Goal: Task Accomplishment & Management: Complete application form

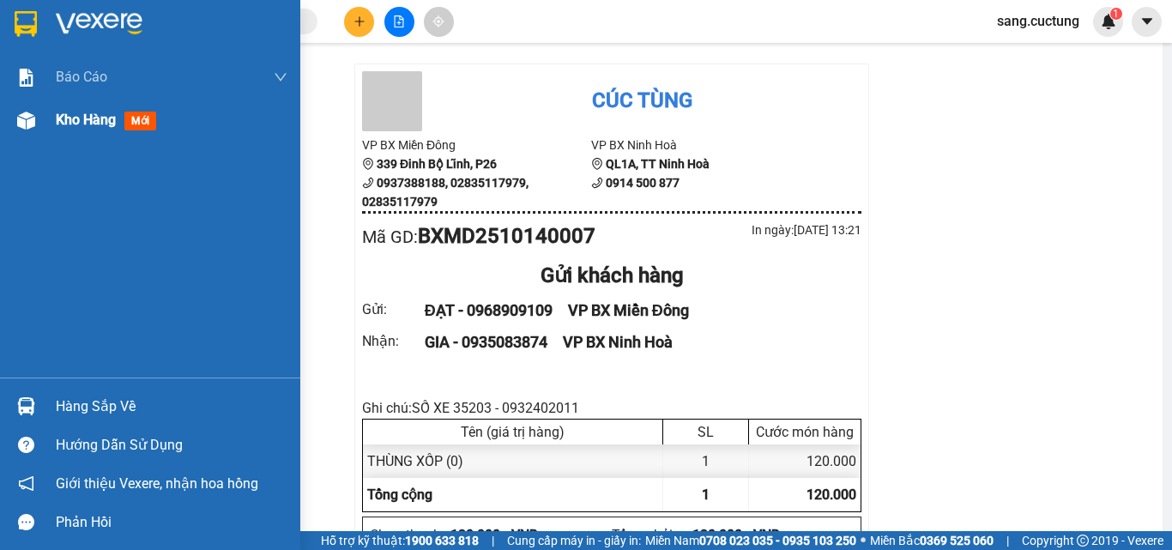
click at [106, 130] on div "Kho hàng mới" at bounding box center [109, 119] width 107 height 21
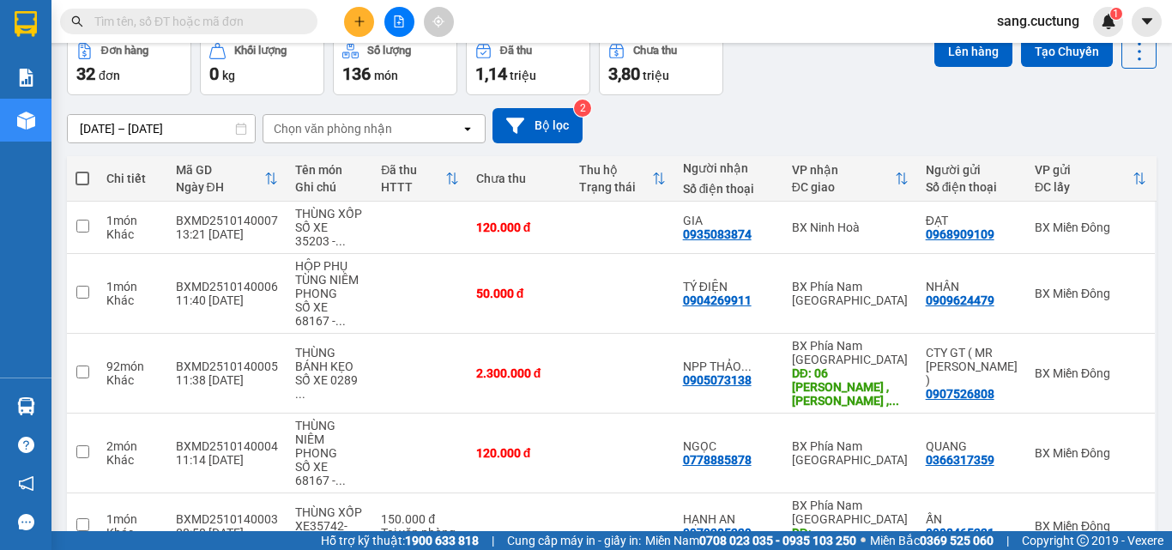
click at [787, 85] on div "Đơn hàng 32 đơn Khối lượng 0 kg Số lượng 136 món Đã thu 1,14 triệu Chưa thu 3,8…" at bounding box center [612, 64] width 1090 height 62
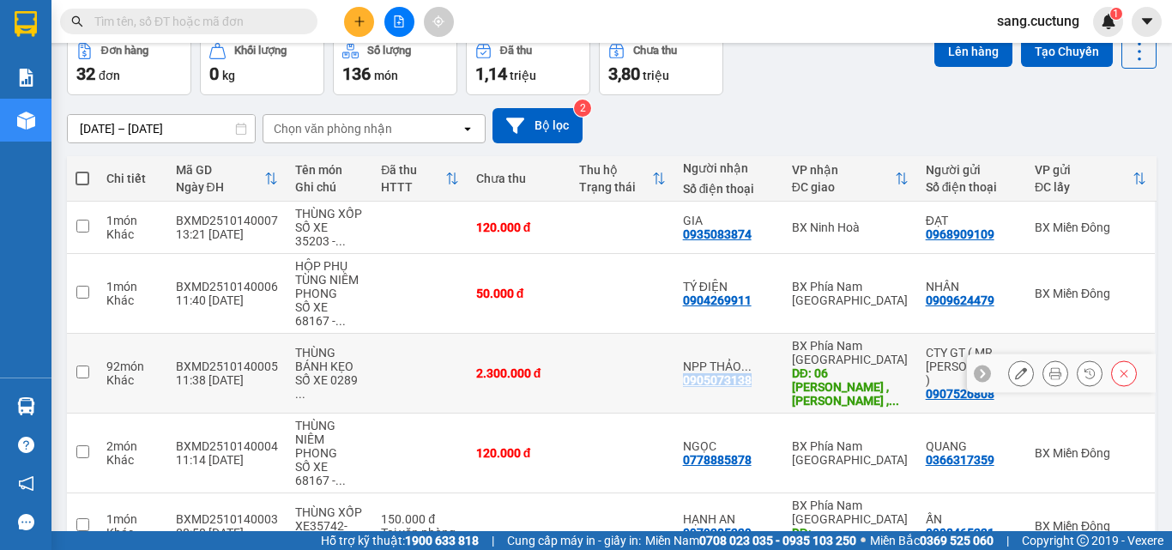
drag, startPoint x: 700, startPoint y: 373, endPoint x: 762, endPoint y: 376, distance: 62.7
click at [752, 376] on div "0905073138" at bounding box center [717, 380] width 69 height 14
copy div "0905073138"
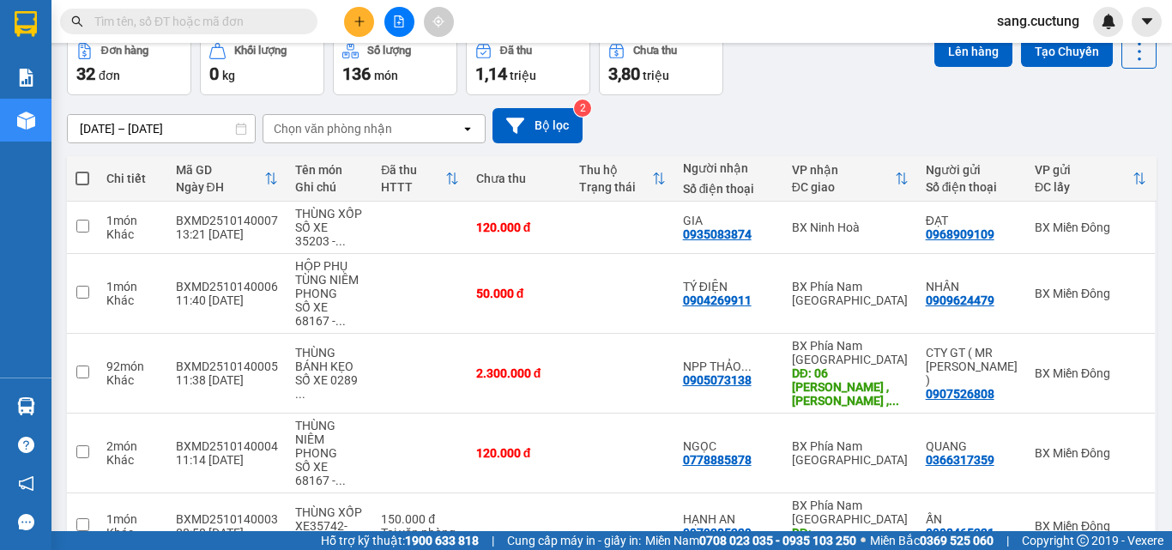
click at [341, 22] on div at bounding box center [399, 22] width 129 height 30
click at [366, 22] on button at bounding box center [359, 22] width 30 height 30
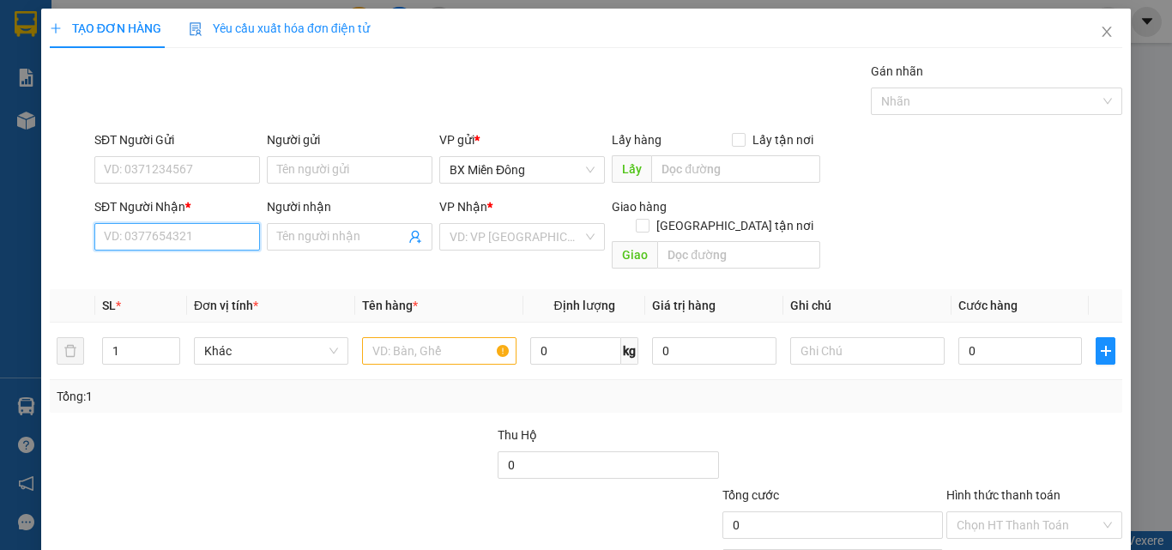
click at [189, 233] on input "SĐT Người Nhận *" at bounding box center [177, 236] width 166 height 27
paste input "0905073138"
type input "0905073138"
click at [183, 233] on input "0905073138" at bounding box center [177, 236] width 166 height 27
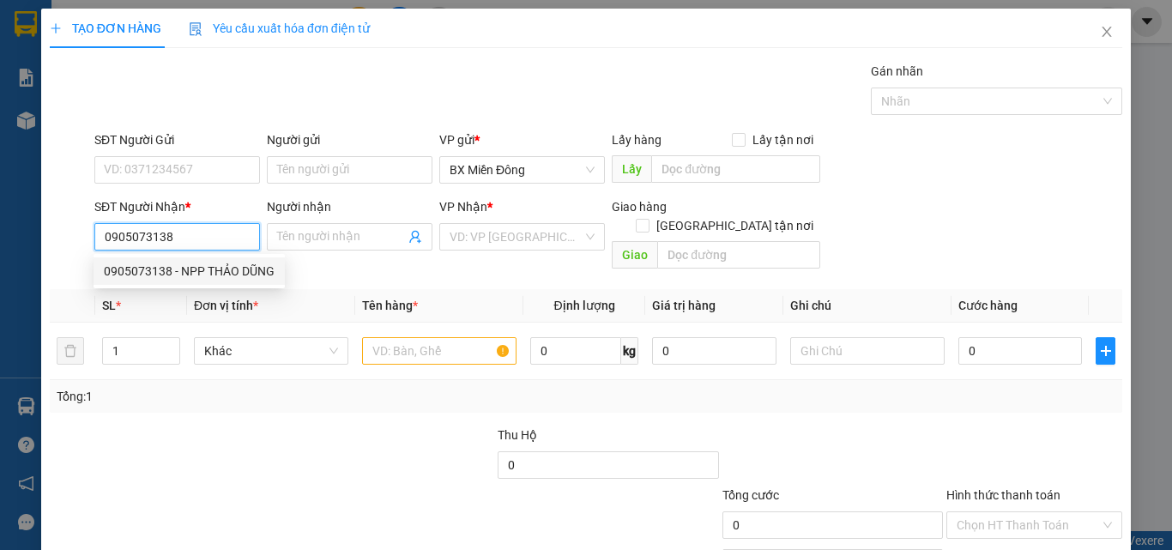
click at [210, 266] on div "0905073138 - NPP THẢO DŨNG" at bounding box center [189, 271] width 171 height 19
type input "NPP THẢO DŨNG"
type input "06 [PERSON_NAME] , [PERSON_NAME] , [GEOGRAPHIC_DATA]"
type input "2.300.000"
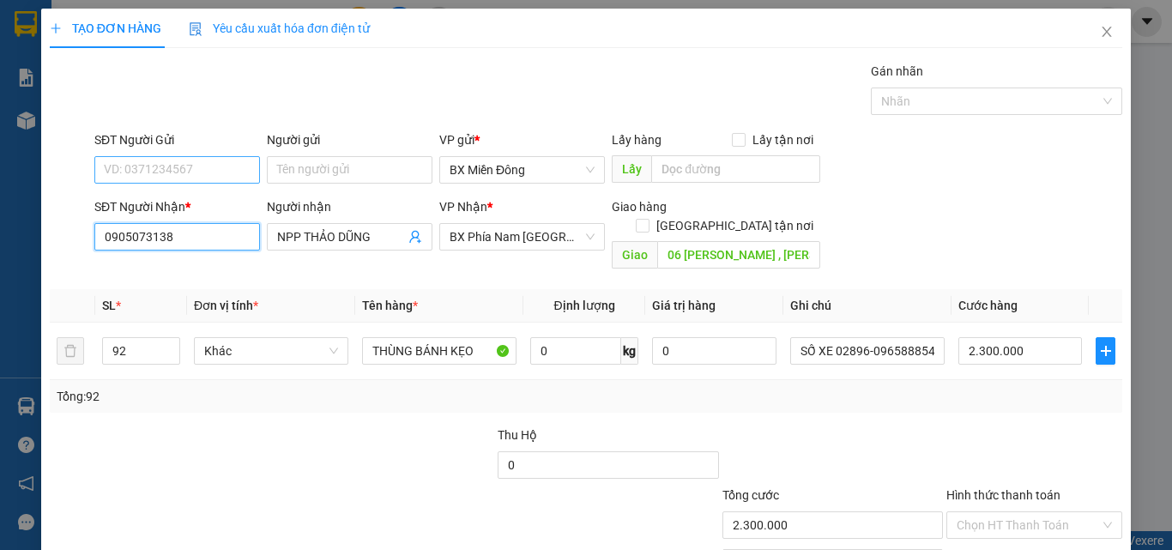
type input "0905073138"
click at [173, 160] on input "SĐT Người Gửi" at bounding box center [177, 169] width 166 height 27
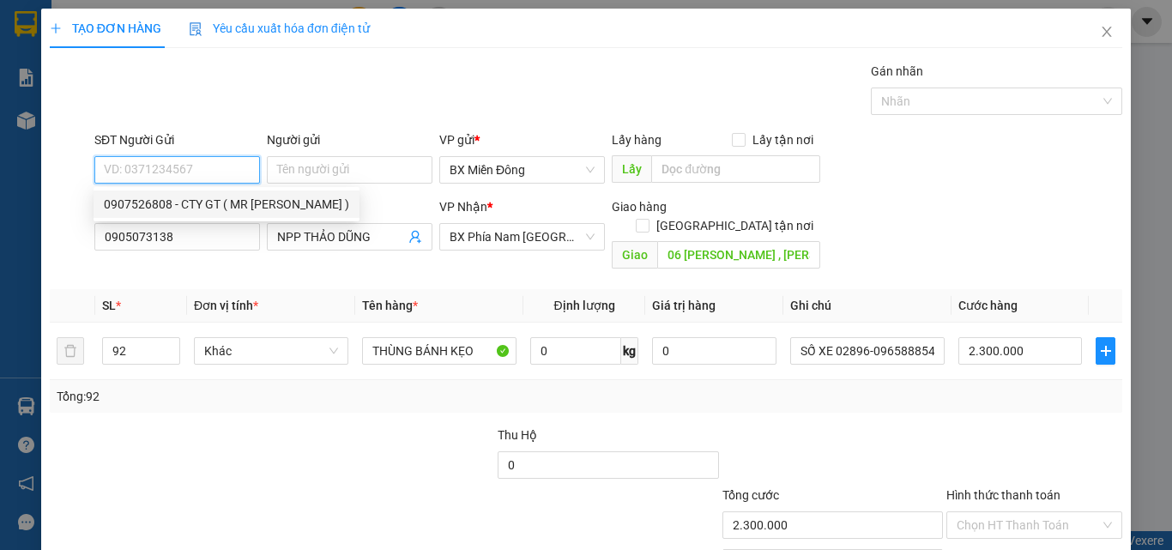
click at [172, 196] on div "0907526808 - CTY GT ( MR [PERSON_NAME] )" at bounding box center [226, 204] width 245 height 19
type input "0907526808"
type input "CTY GT ( MR [PERSON_NAME] )"
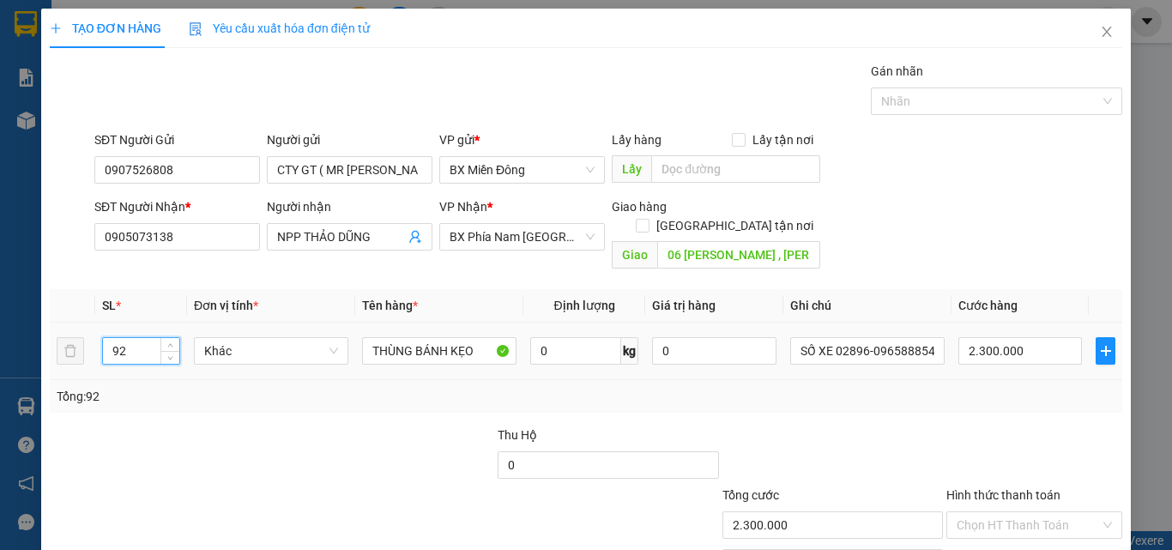
click at [125, 338] on input "92" at bounding box center [141, 351] width 76 height 26
drag, startPoint x: 118, startPoint y: 335, endPoint x: 91, endPoint y: 339, distance: 27.0
click at [95, 339] on td "92" at bounding box center [141, 352] width 92 height 58
type input "42"
click at [583, 360] on td "0 kg" at bounding box center [585, 352] width 122 height 58
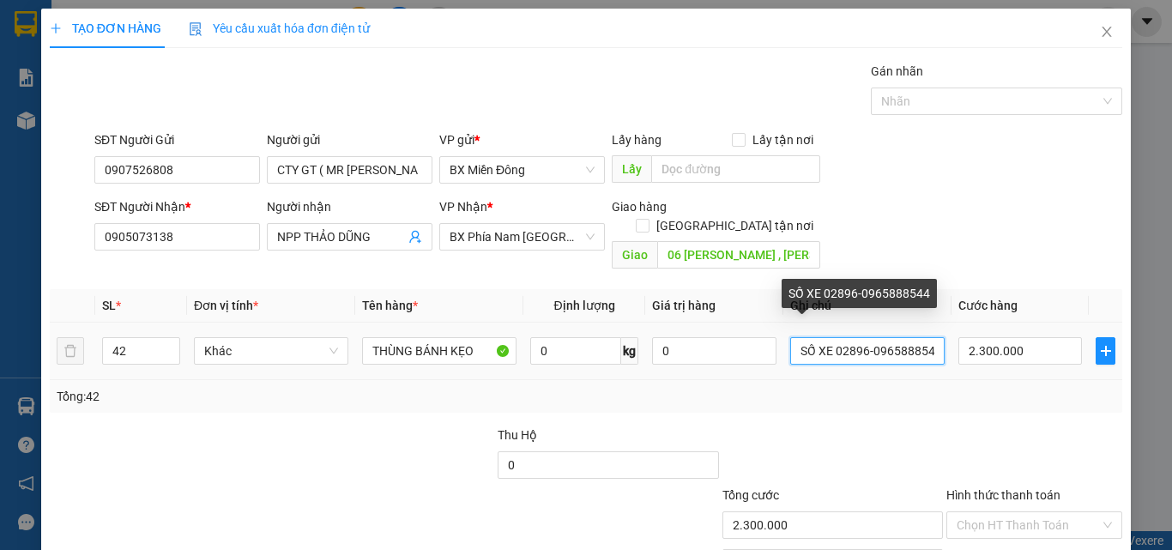
scroll to position [0, 5]
drag, startPoint x: 831, startPoint y: 336, endPoint x: 994, endPoint y: 356, distance: 164.4
click at [994, 356] on tr "42 Khác THÙNG BÁNH KẸO 0 kg 0 SỐ XE 02896-0965888544 2.300.000" at bounding box center [586, 352] width 1073 height 58
type input "SỐ XE 50H 35203 - 0932402011"
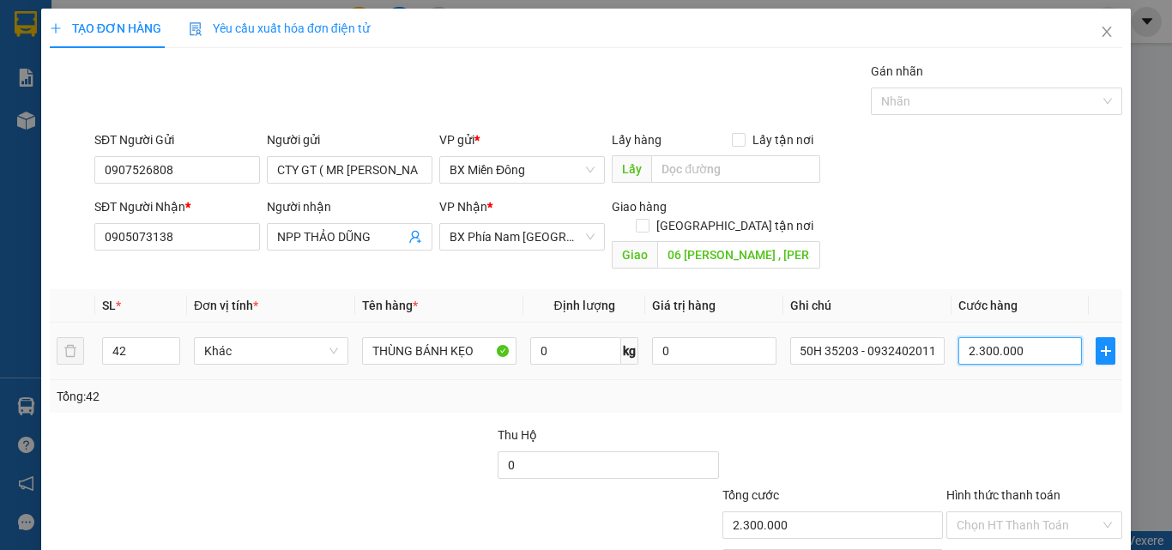
scroll to position [0, 0]
type input "1"
type input "10"
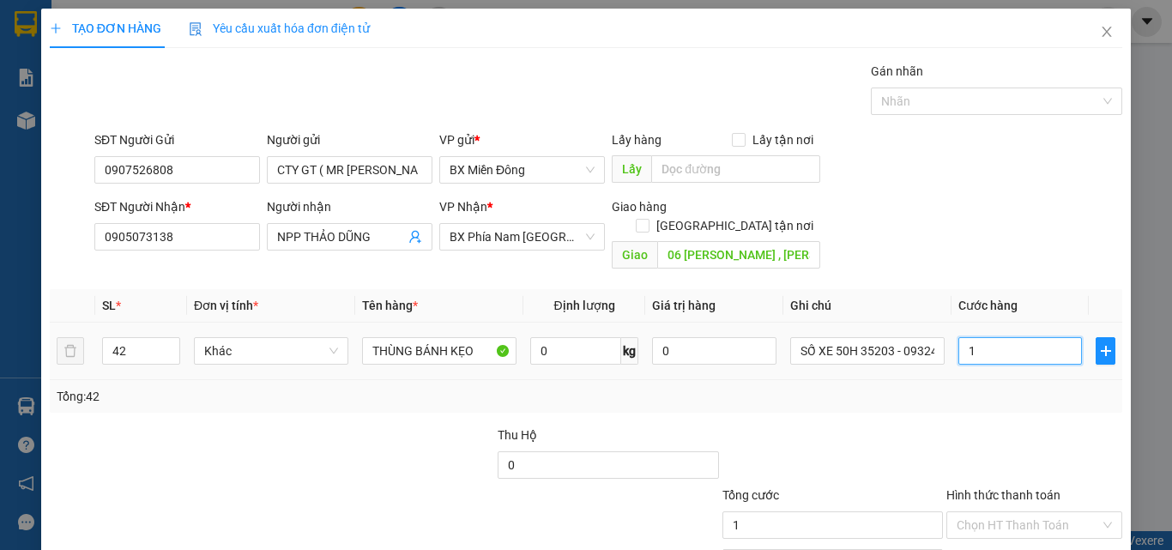
type input "10"
type input "105"
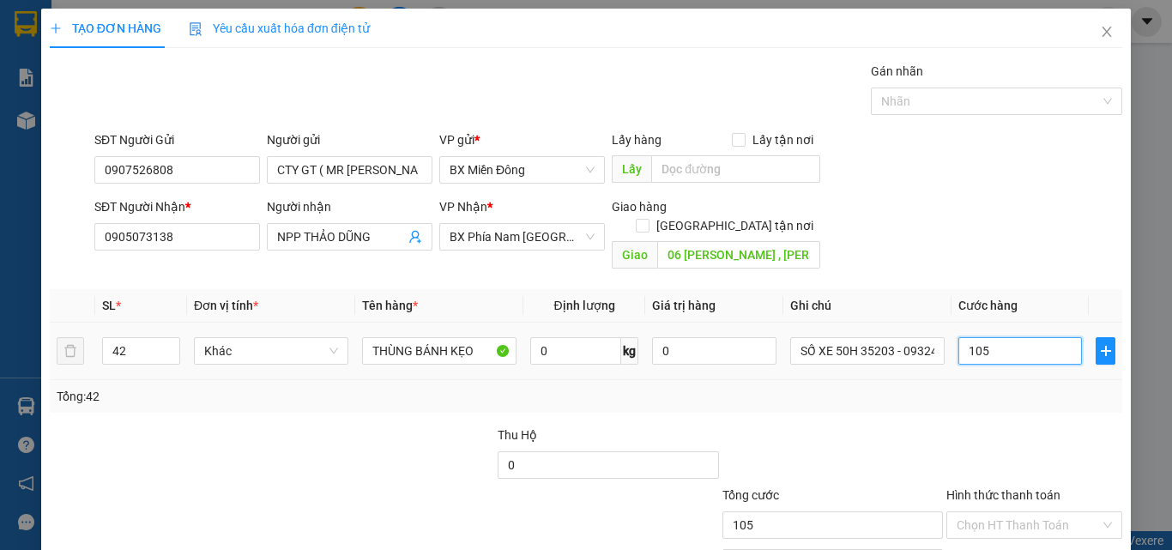
type input "1.050"
click at [989, 356] on td "1.050" at bounding box center [1020, 352] width 137 height 58
type input "1.050.000"
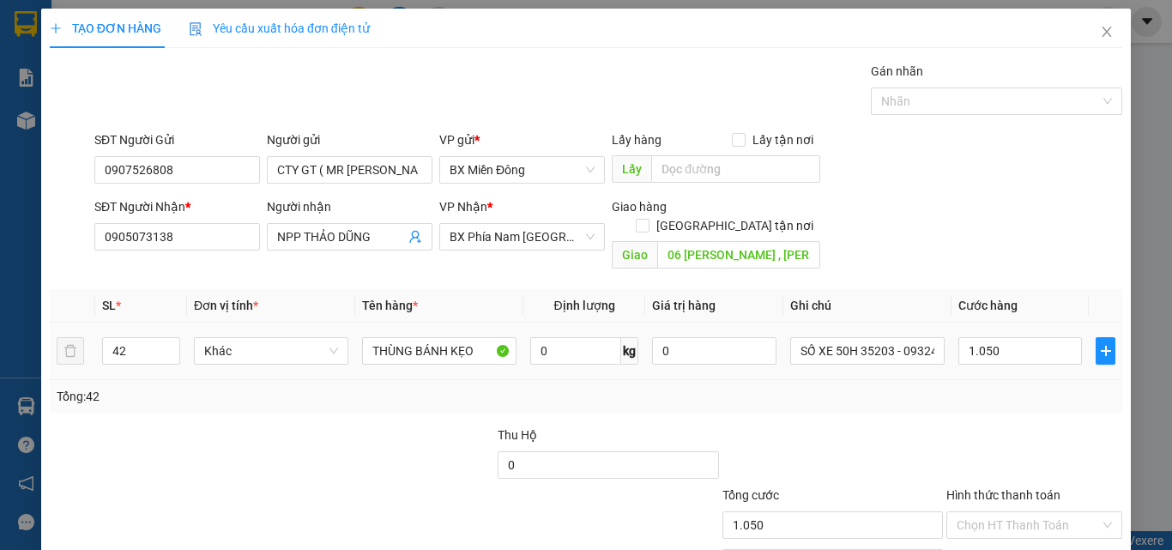
type input "1.050.000"
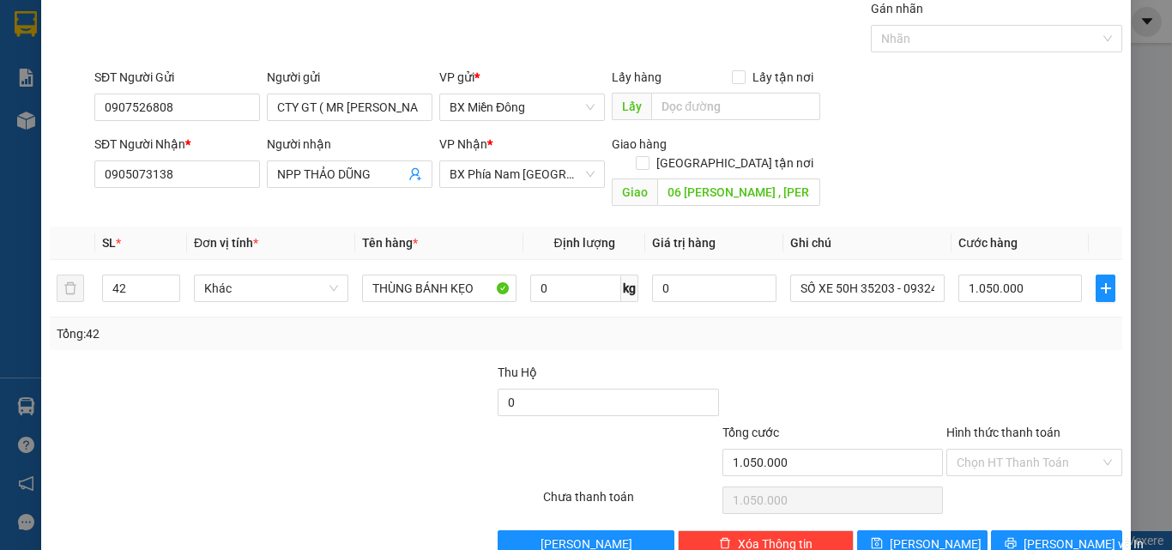
scroll to position [85, 0]
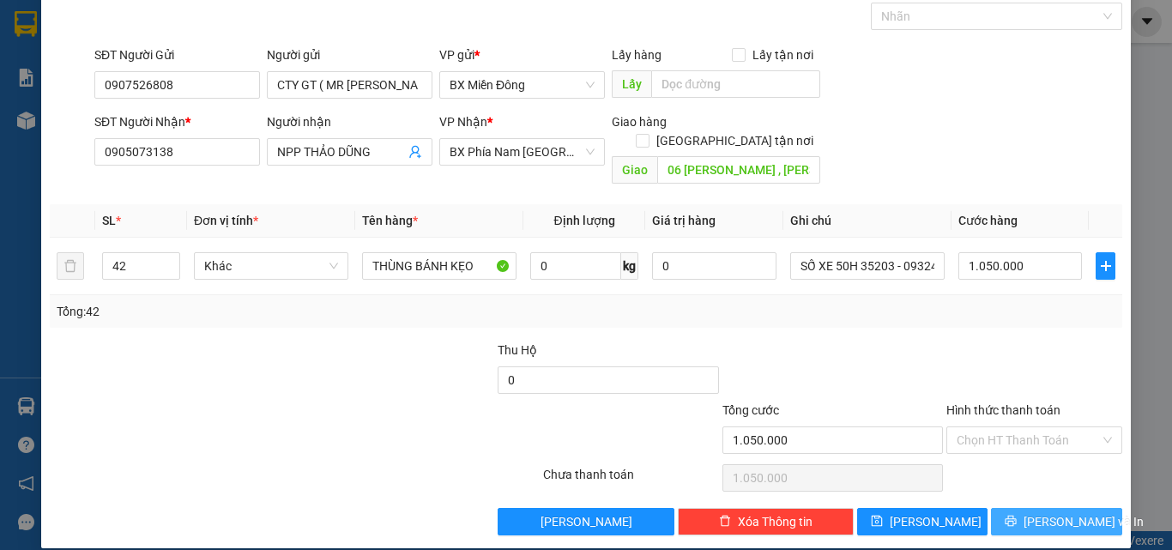
click at [1069, 512] on span "[PERSON_NAME] và In" at bounding box center [1084, 521] width 120 height 19
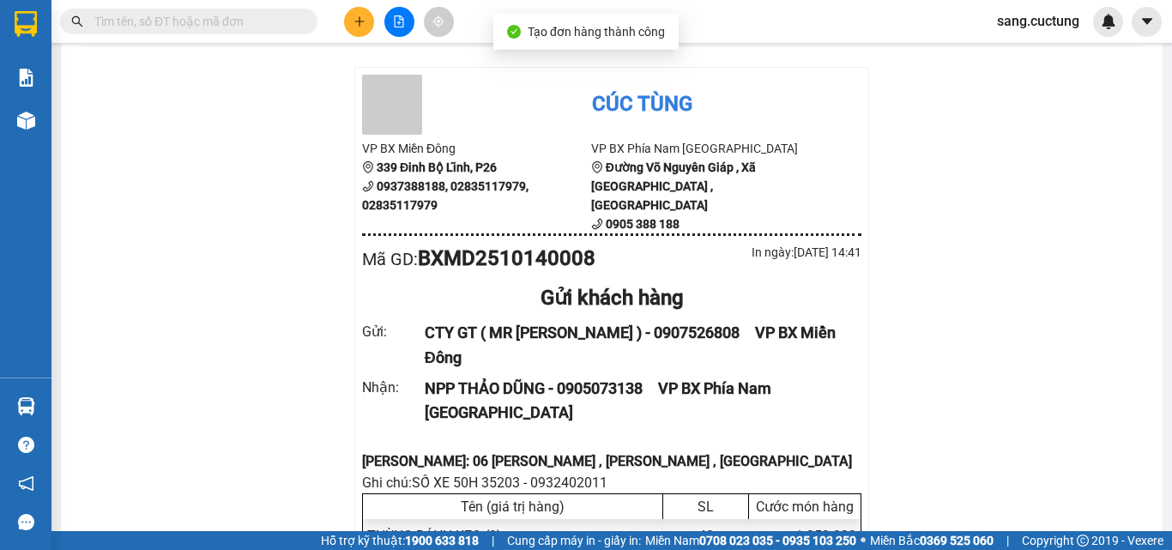
scroll to position [172, 0]
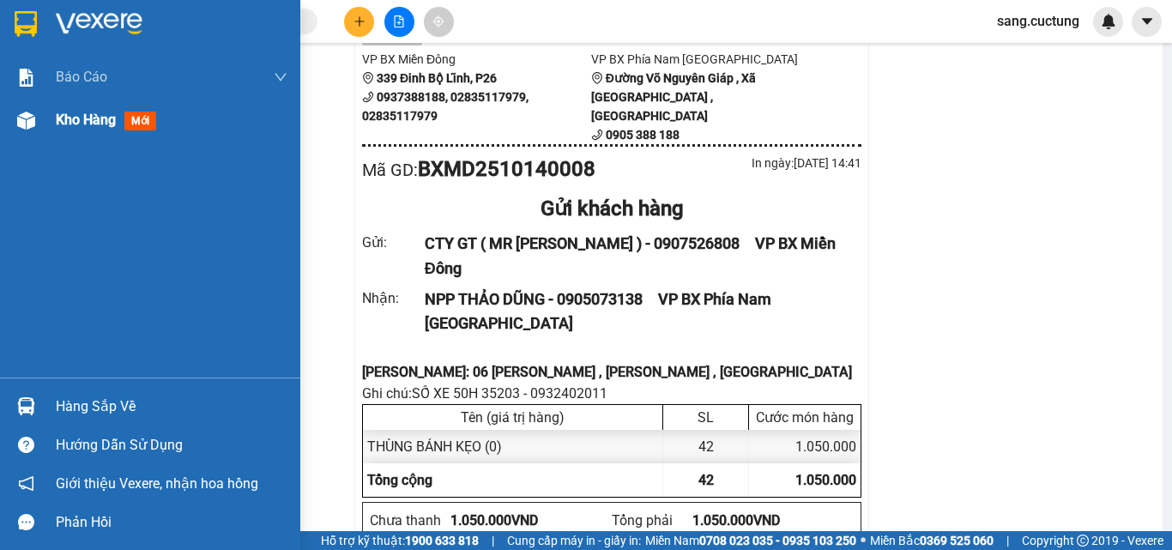
click at [58, 121] on span "Kho hàng" at bounding box center [86, 120] width 60 height 16
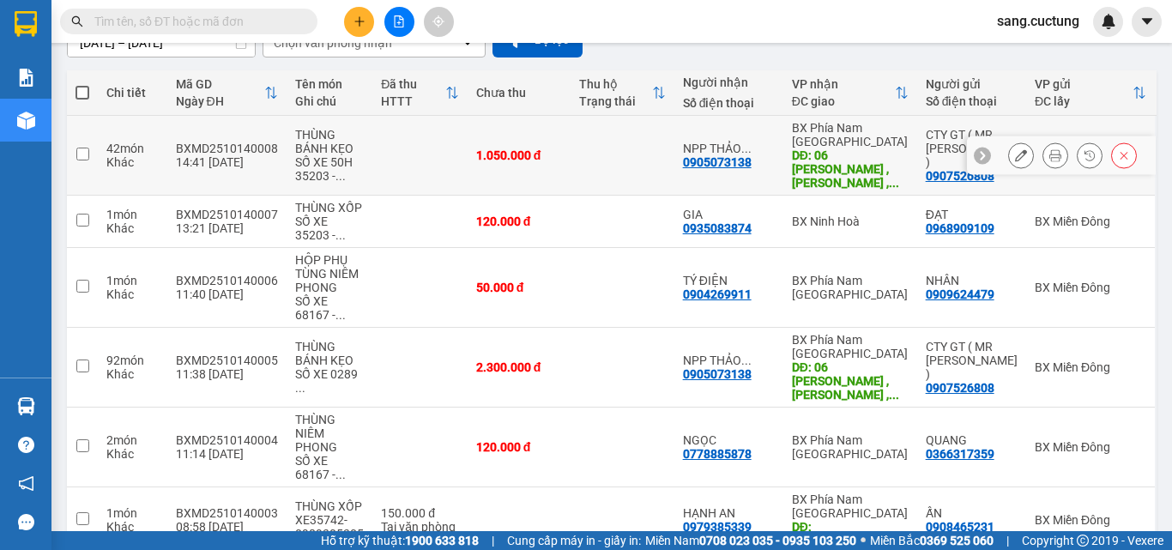
click at [1016, 150] on button at bounding box center [1021, 156] width 24 height 30
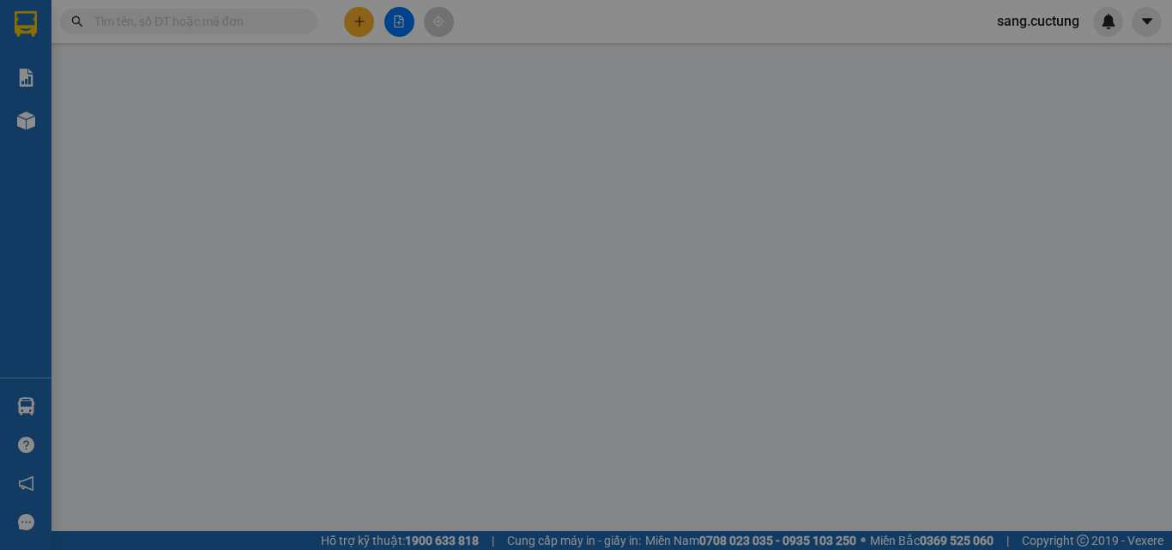
type input "0907526808"
type input "0905073138"
type input "06 [PERSON_NAME] , [PERSON_NAME] , [GEOGRAPHIC_DATA]"
type input "1.050.000"
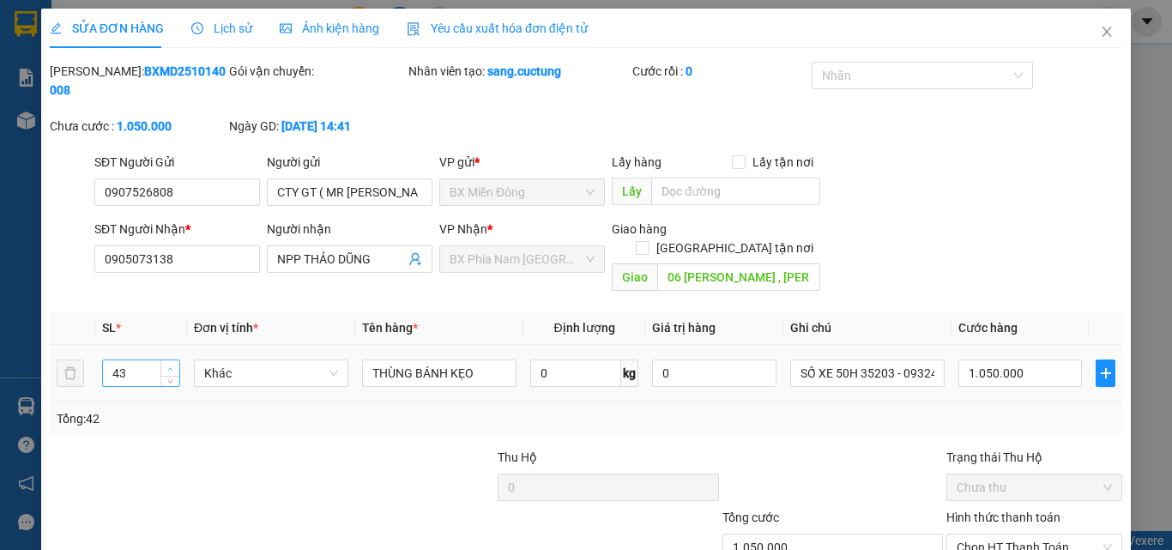
click at [168, 366] on icon "up" at bounding box center [170, 369] width 6 height 6
type input "46"
click at [168, 366] on icon "up" at bounding box center [170, 369] width 6 height 6
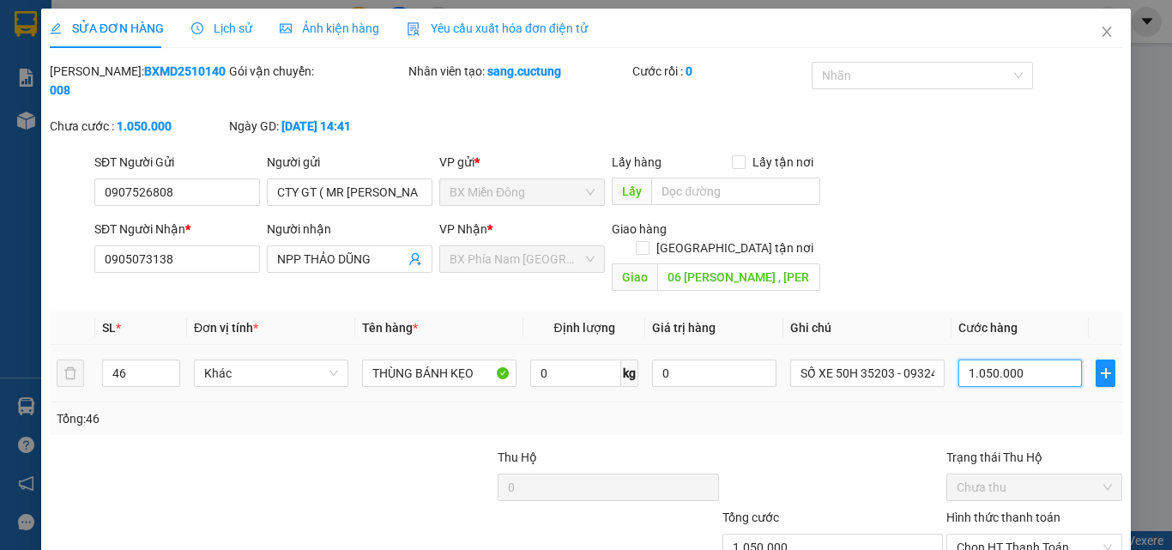
click at [972, 360] on input "1.050.000" at bounding box center [1021, 373] width 124 height 27
click at [976, 360] on input "1.050.000" at bounding box center [1021, 373] width 124 height 27
type input "150.000"
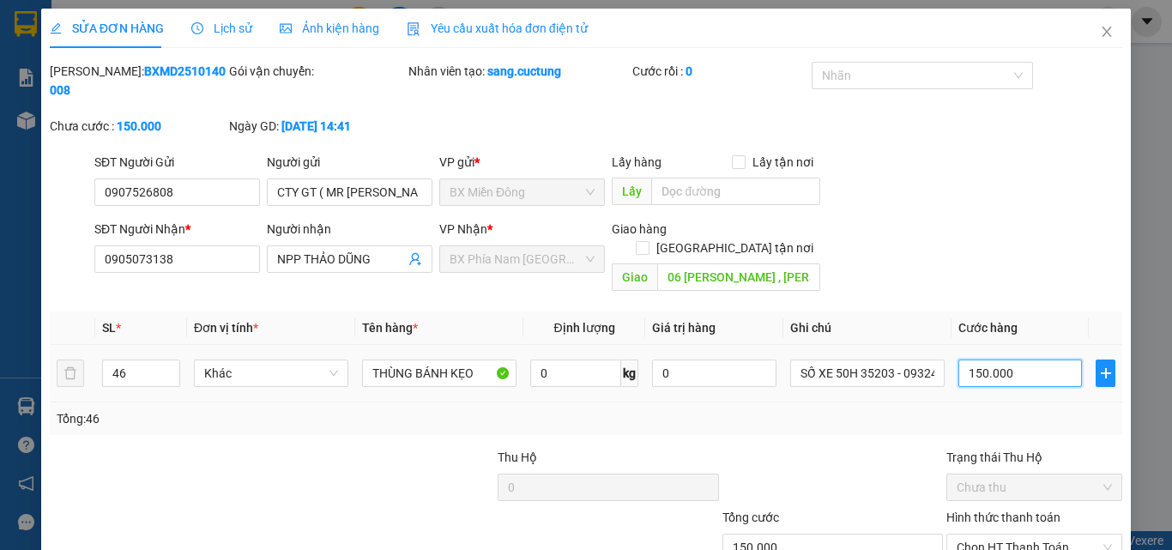
type input "1.500.001"
click at [976, 360] on input "1.500.001" at bounding box center [1021, 373] width 124 height 27
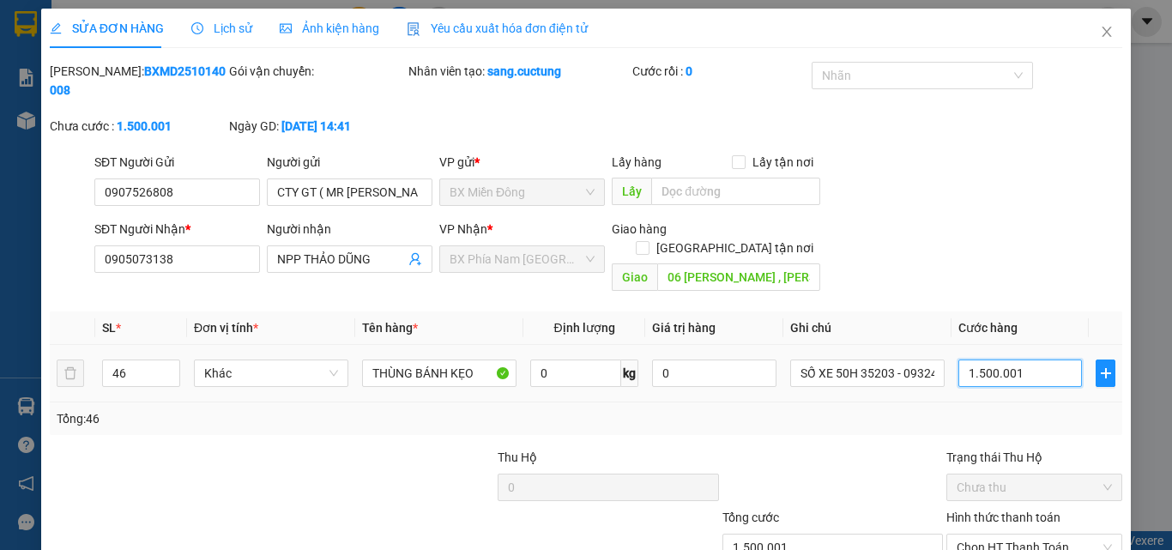
type input "1"
type input "11"
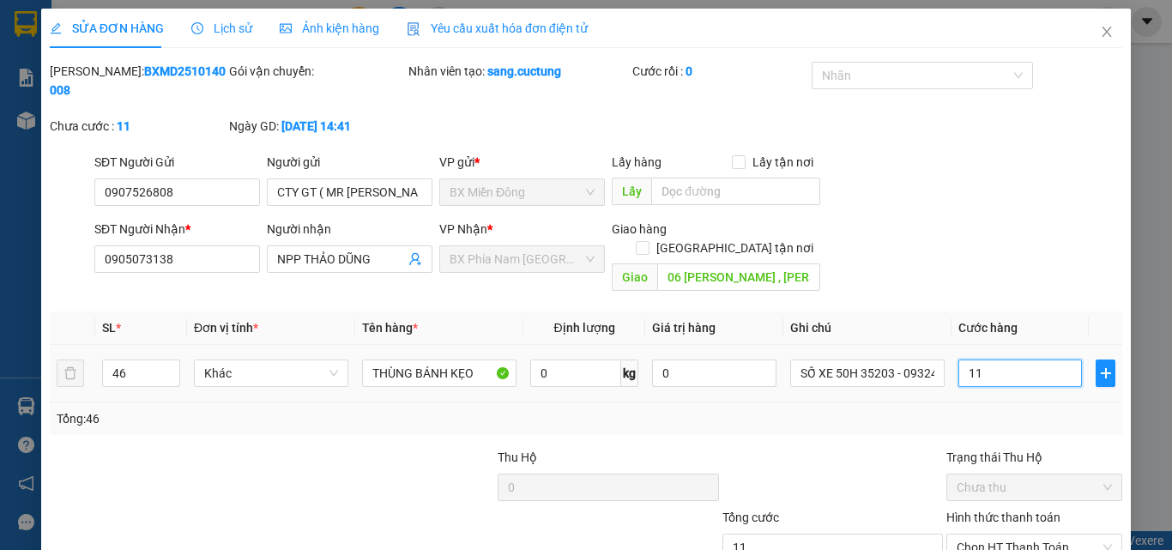
type input "115"
type input "1.150"
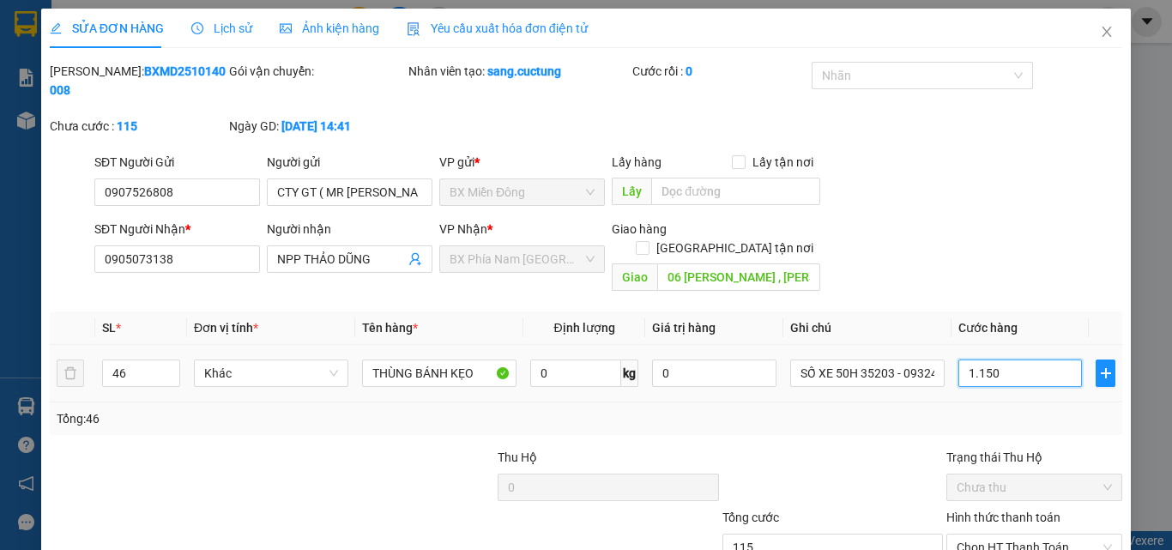
type input "1.150"
type input "1.150.000"
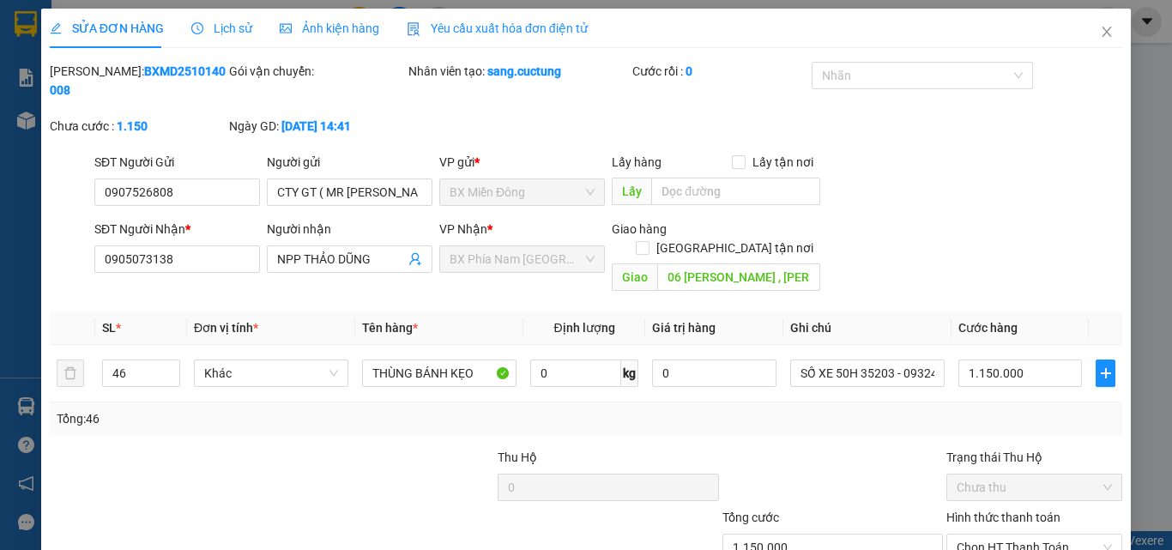
click at [946, 407] on div "Total Paid Fee 0 Total UnPaid Fee 1.050.000 Cash Collection Total Fee Mã ĐH: BX…" at bounding box center [586, 352] width 1073 height 581
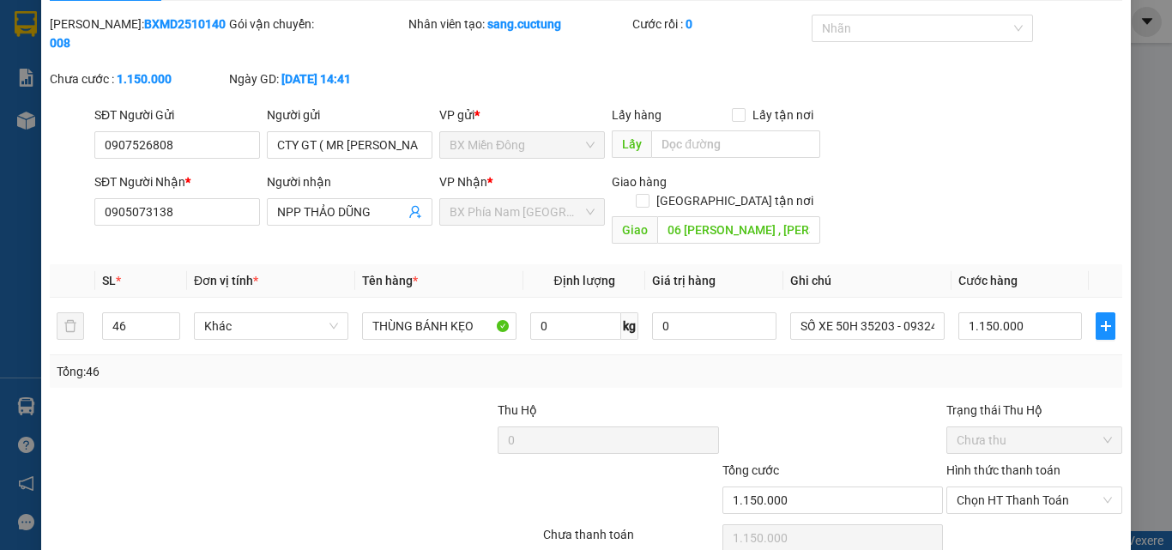
scroll to position [88, 0]
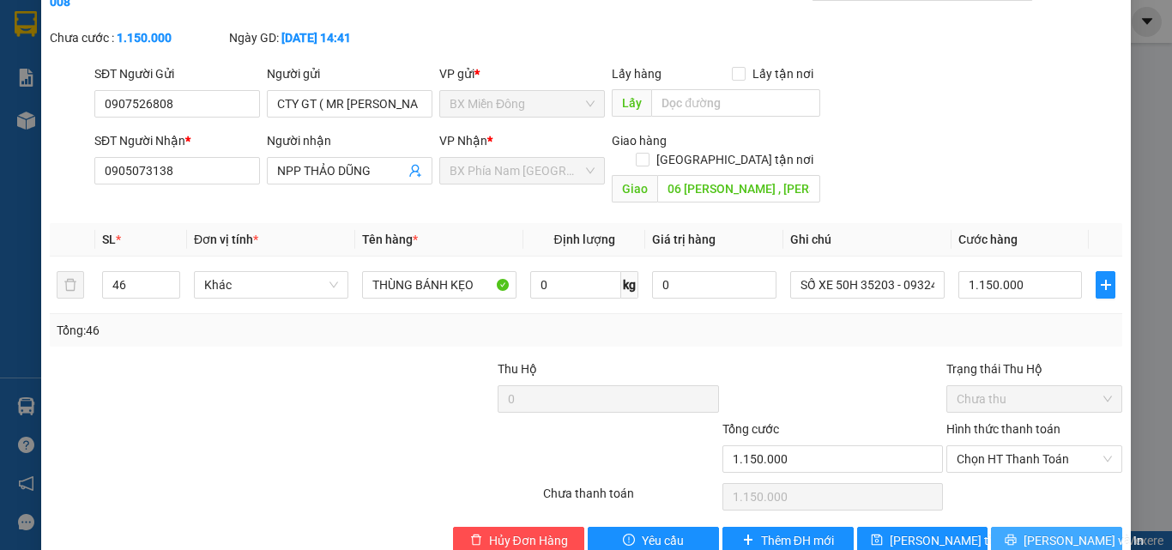
click at [1052, 531] on span "[PERSON_NAME] và In" at bounding box center [1084, 540] width 120 height 19
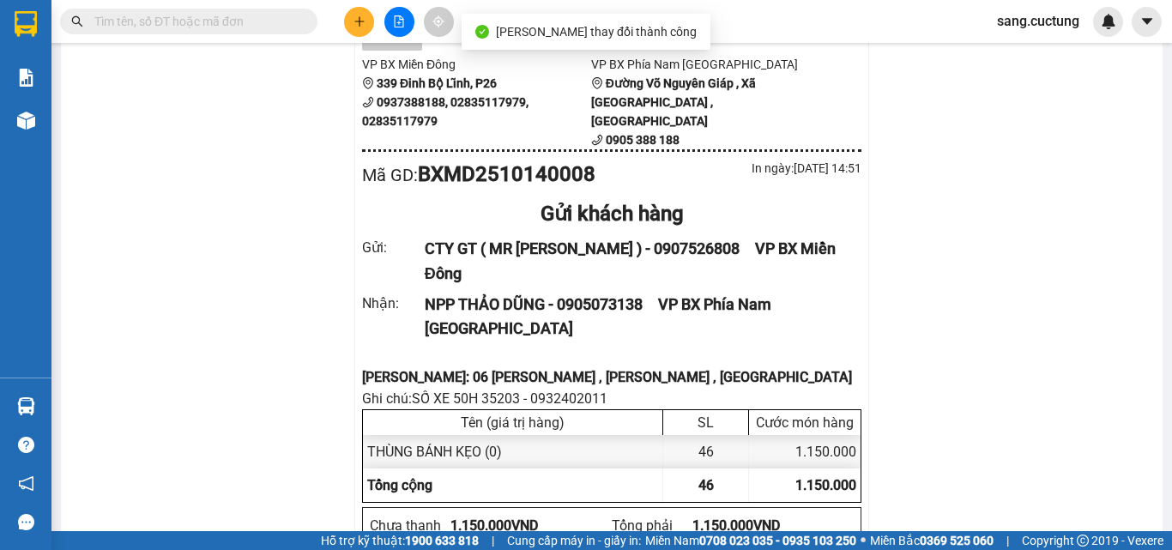
scroll to position [172, 0]
